Goal: Task Accomplishment & Management: Use online tool/utility

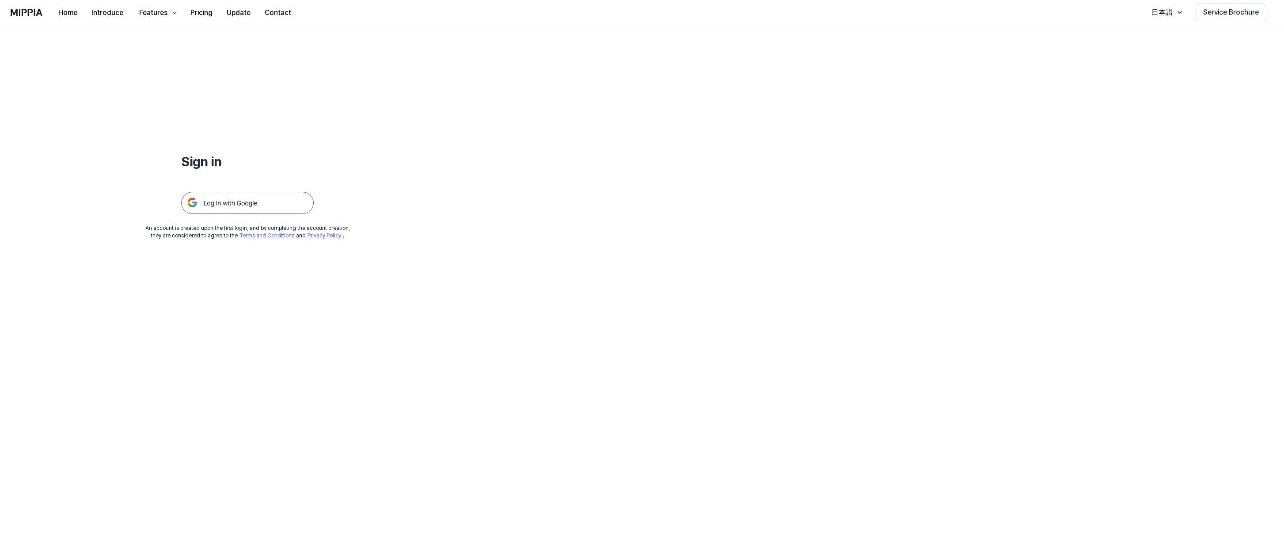
click at [240, 203] on img at bounding box center [247, 203] width 133 height 22
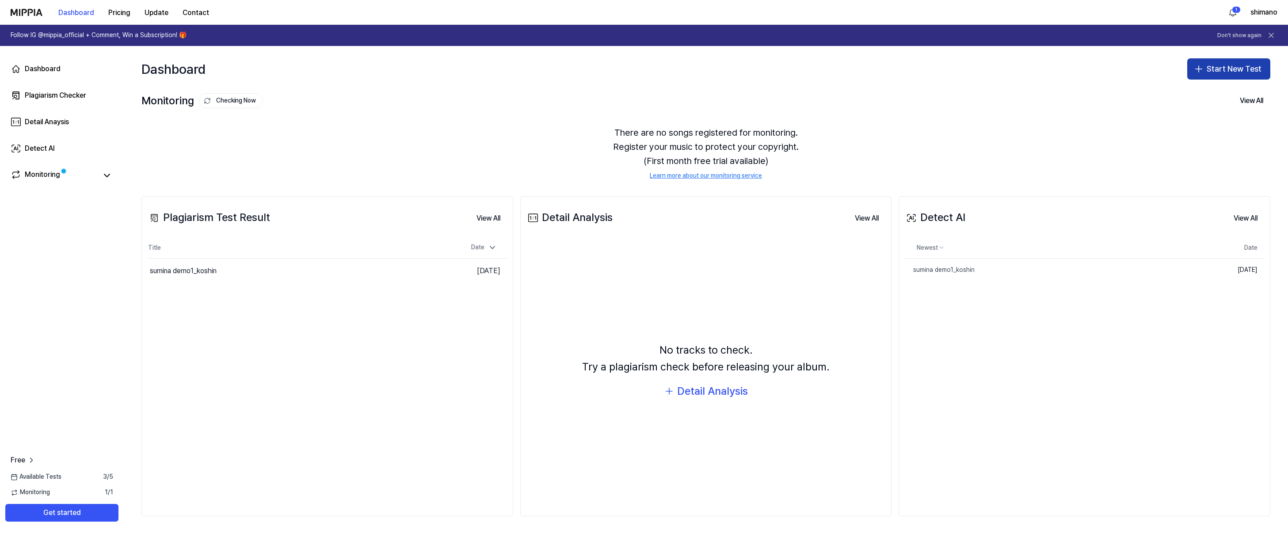
click at [1217, 66] on button "Start New Test" at bounding box center [1228, 68] width 83 height 21
click at [1218, 127] on button "Detect AI" at bounding box center [1217, 125] width 98 height 16
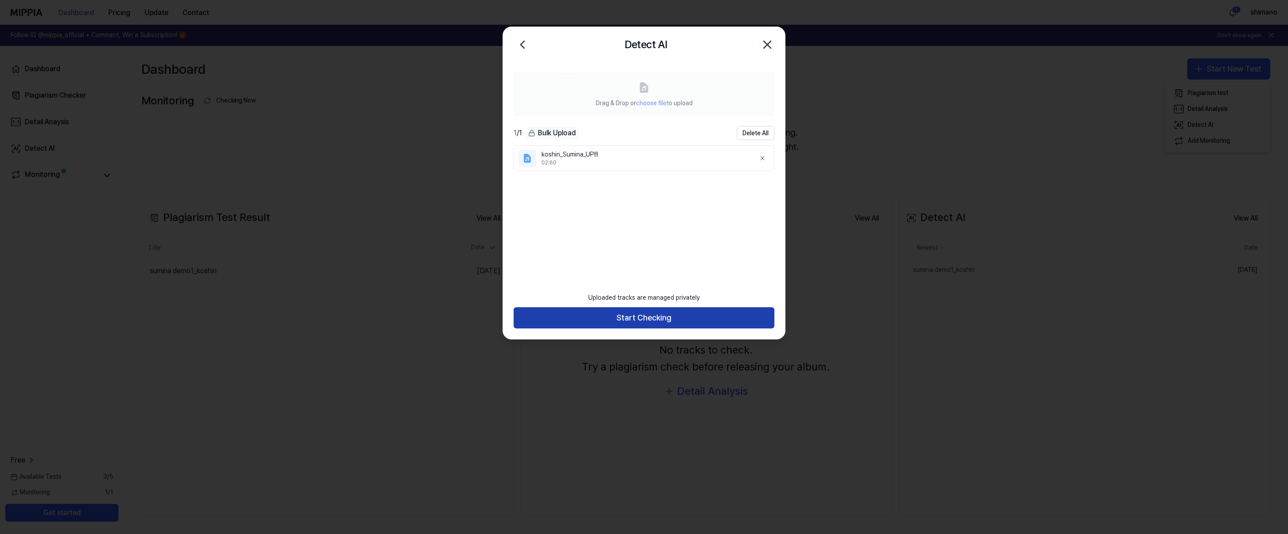
click at [639, 316] on button "Start Checking" at bounding box center [643, 317] width 261 height 21
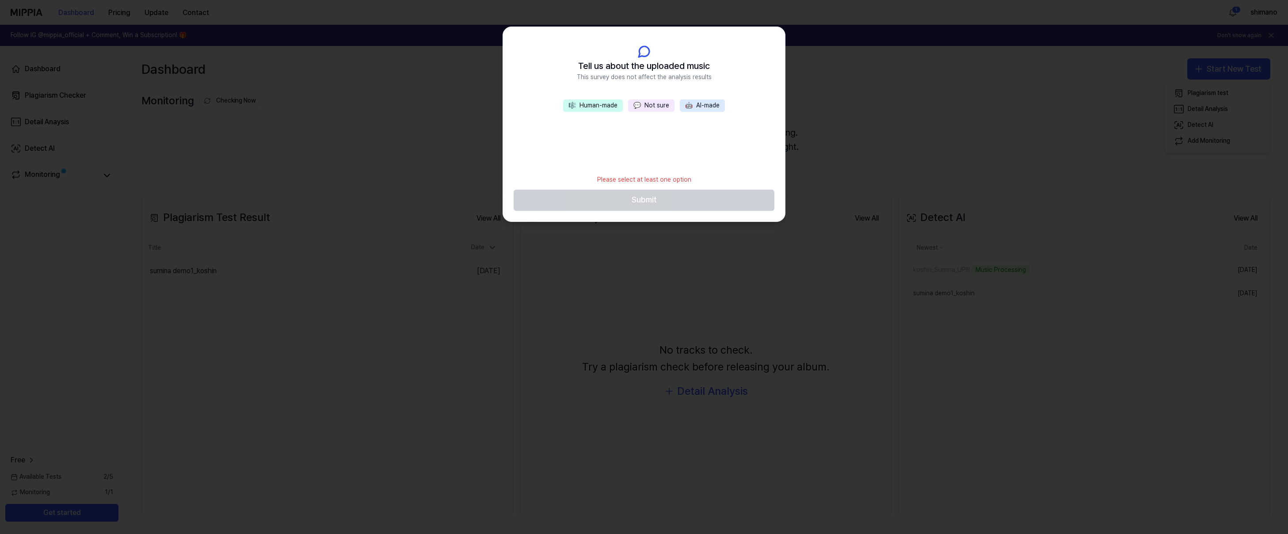
click at [654, 106] on button "💬 Not sure" at bounding box center [651, 105] width 46 height 12
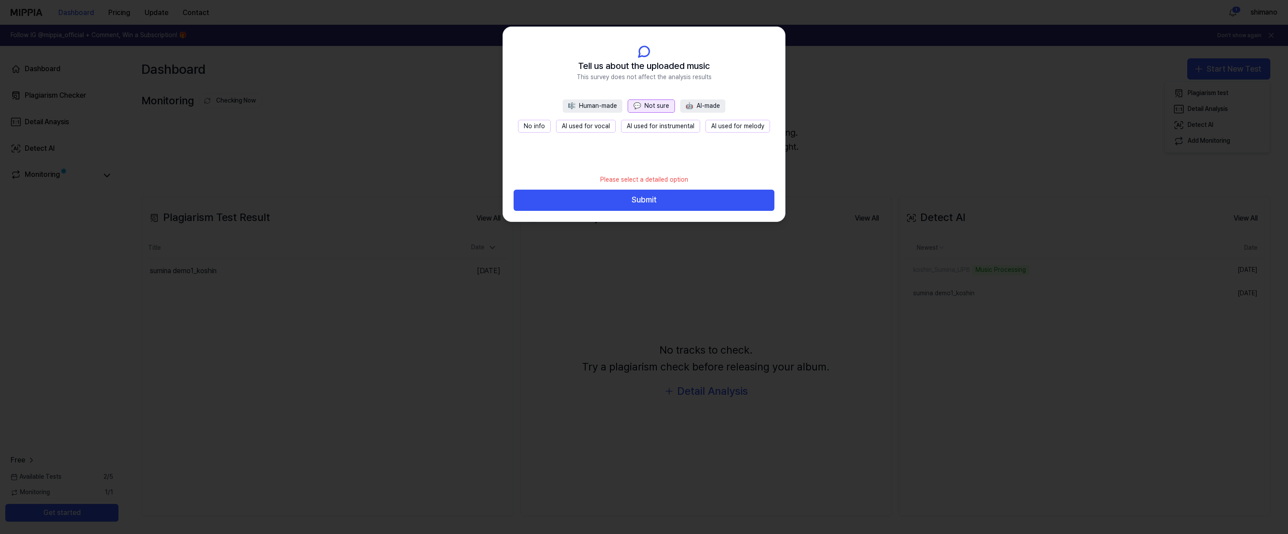
click at [539, 126] on button "No info" at bounding box center [534, 126] width 33 height 13
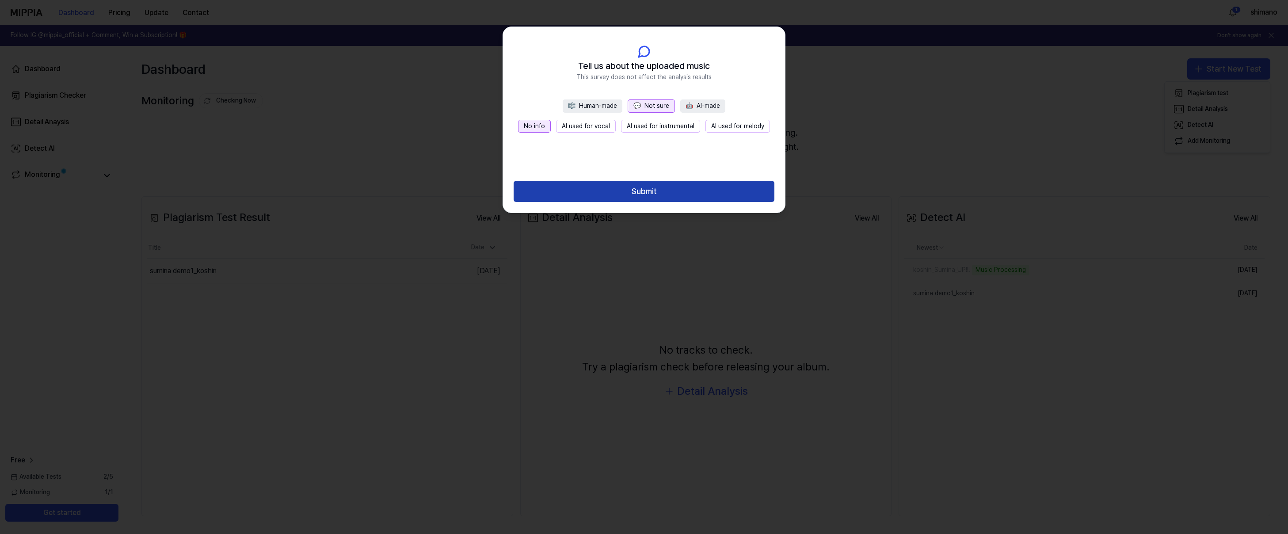
click at [662, 189] on button "Submit" at bounding box center [643, 191] width 261 height 21
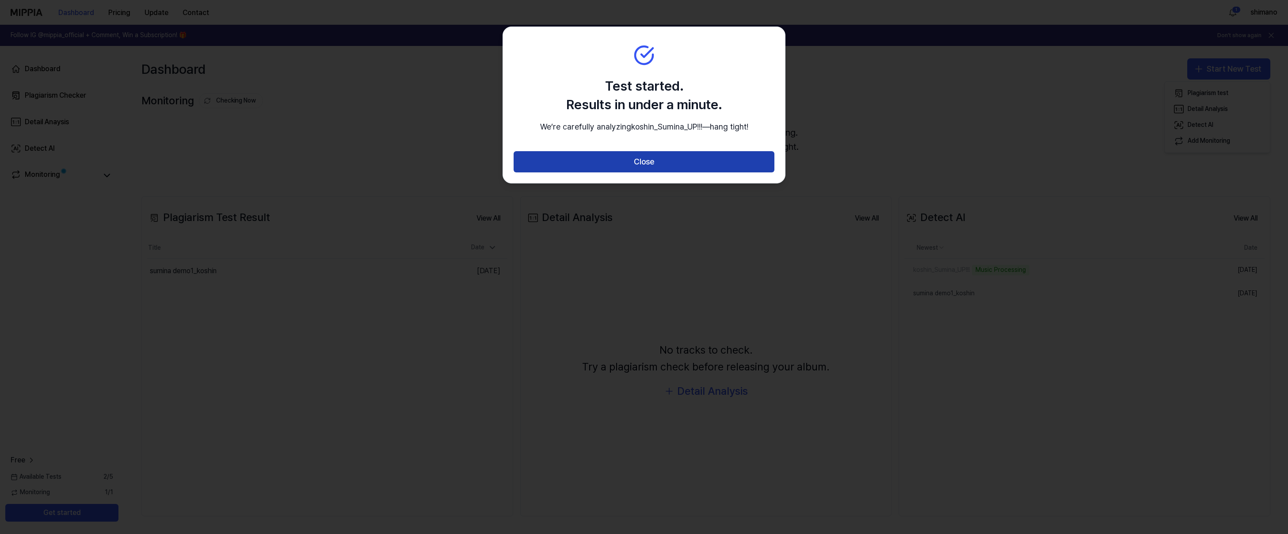
click at [658, 172] on button "Close" at bounding box center [643, 161] width 261 height 21
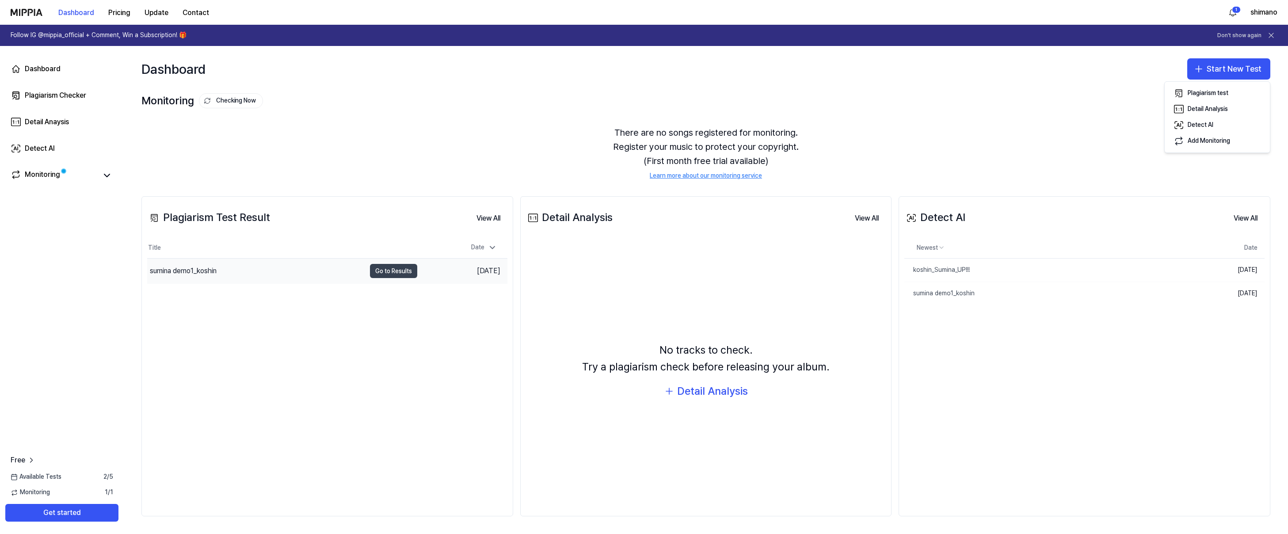
click at [408, 274] on button "Go to Results" at bounding box center [393, 271] width 47 height 14
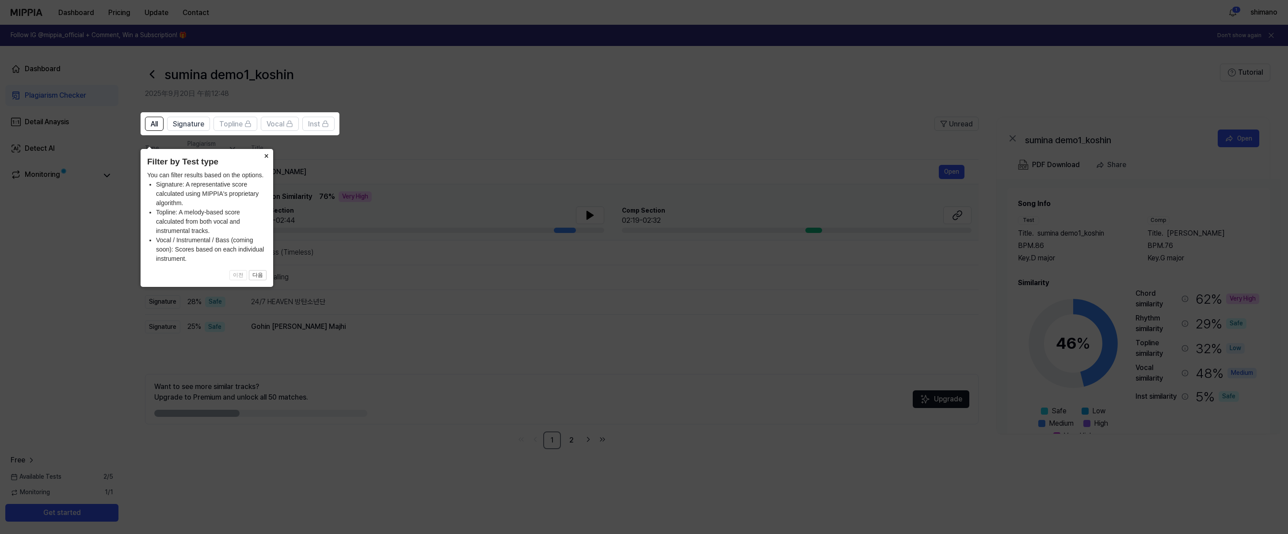
click at [266, 149] on button "×" at bounding box center [266, 155] width 14 height 12
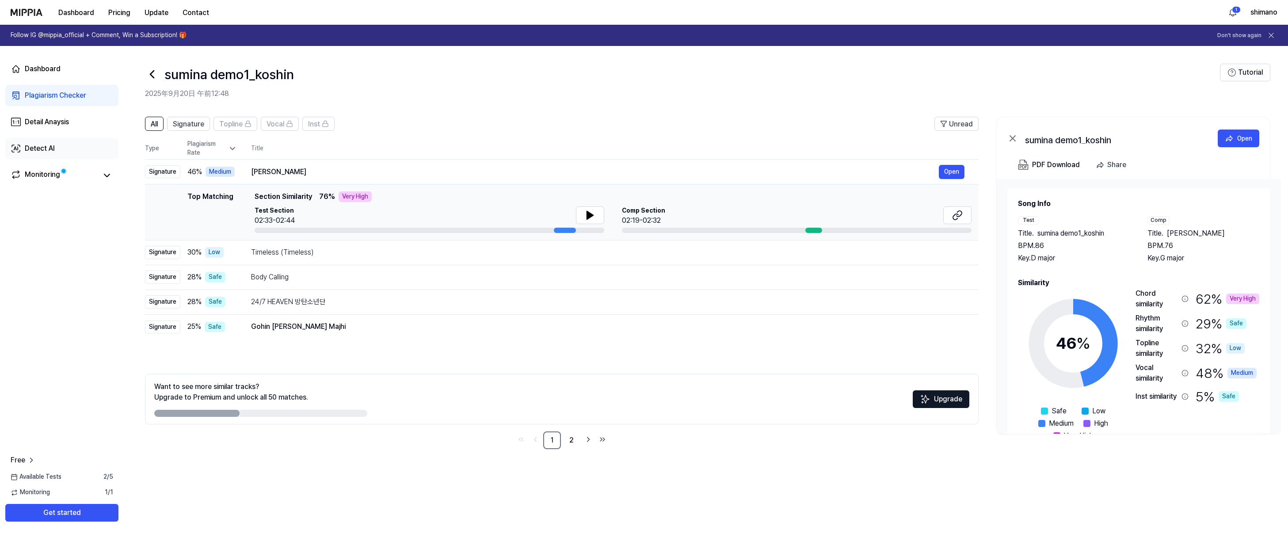
click at [37, 151] on div "Detect AI" at bounding box center [40, 148] width 30 height 11
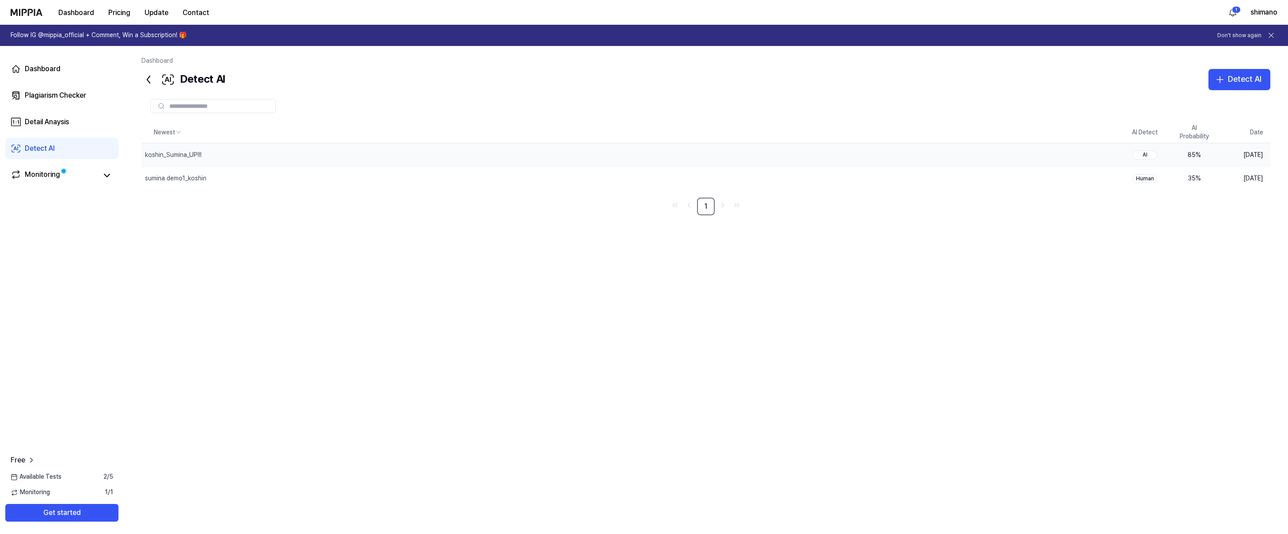
click at [1144, 156] on div "AI" at bounding box center [1144, 155] width 25 height 9
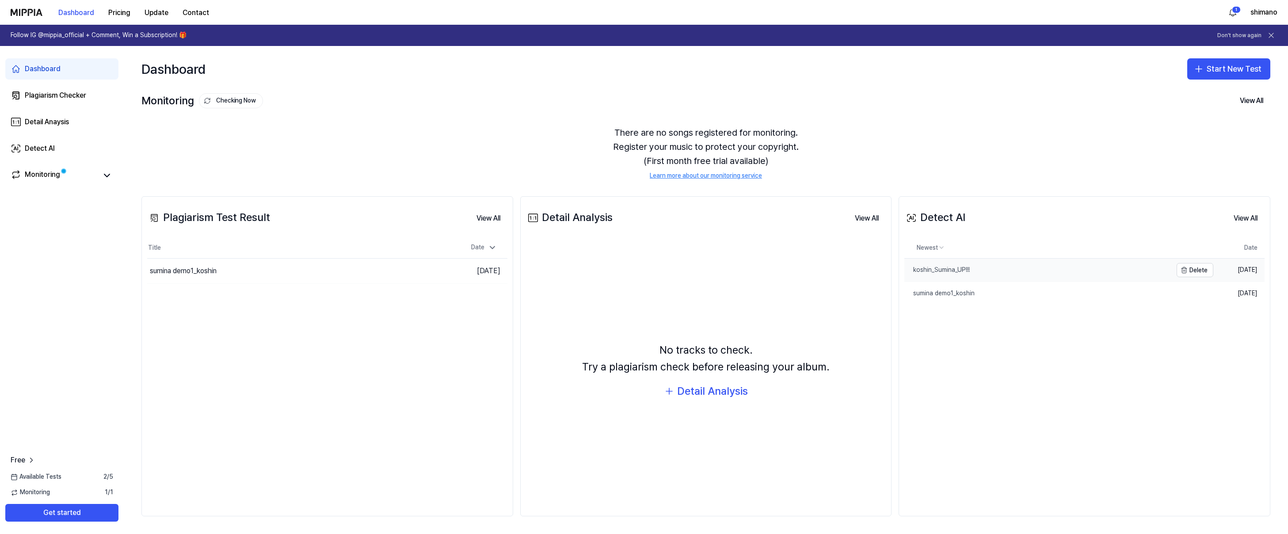
click at [941, 274] on div "koshin_Sumina_UP!!!" at bounding box center [936, 270] width 65 height 9
